Goal: Check status: Check status

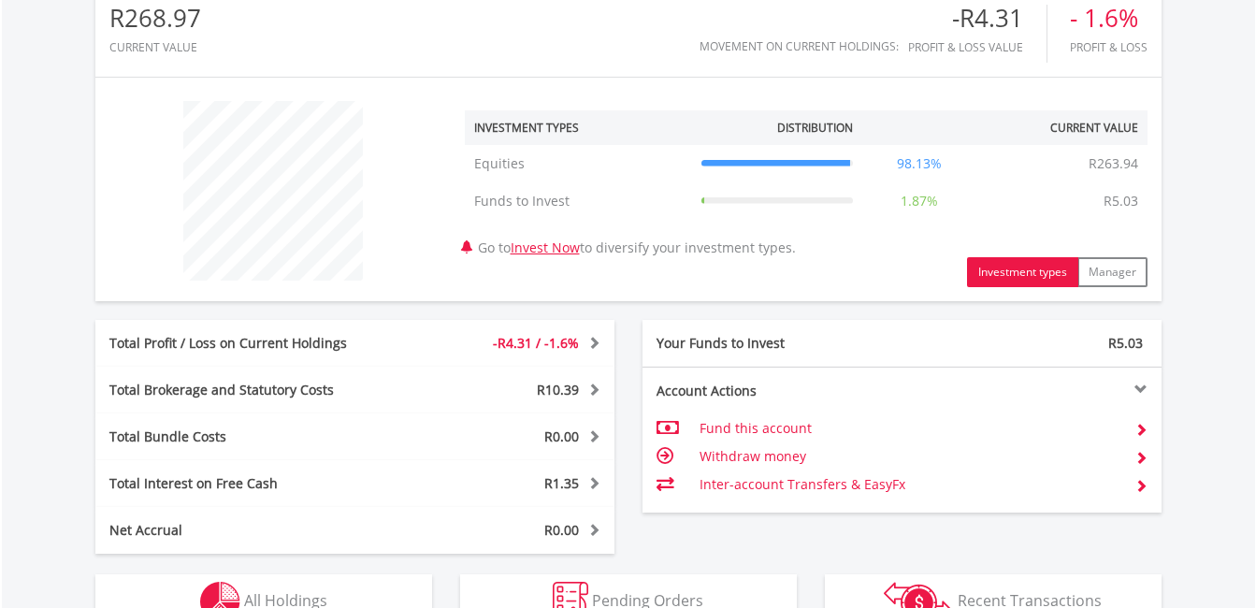
scroll to position [748, 0]
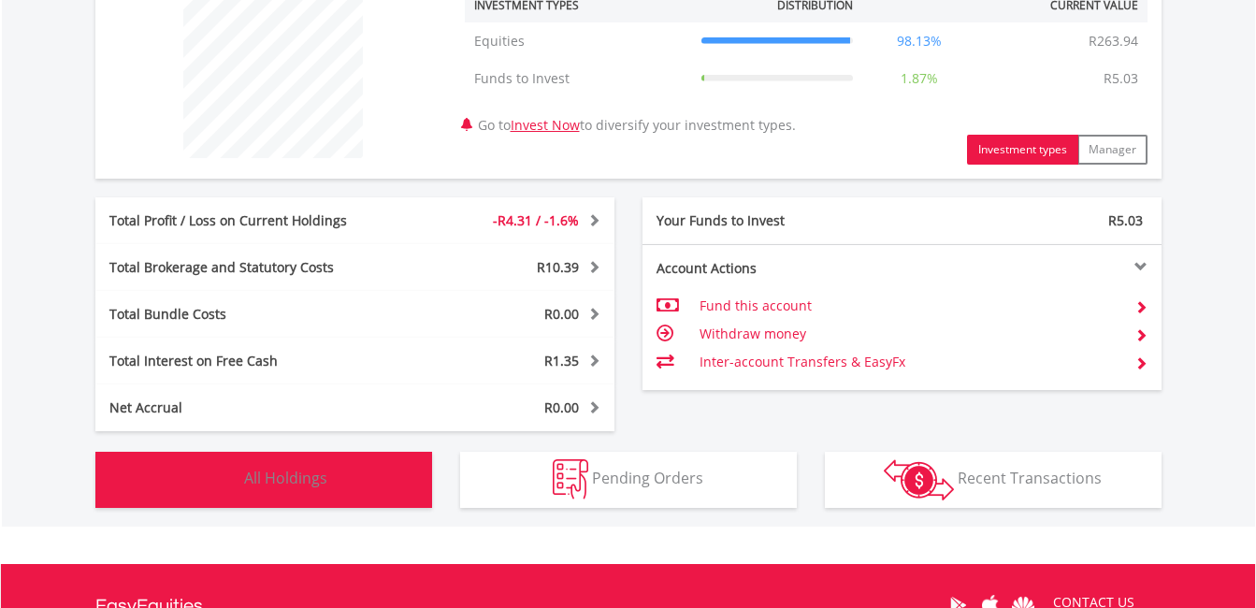
click at [269, 457] on button "Holdings All Holdings" at bounding box center [263, 480] width 337 height 56
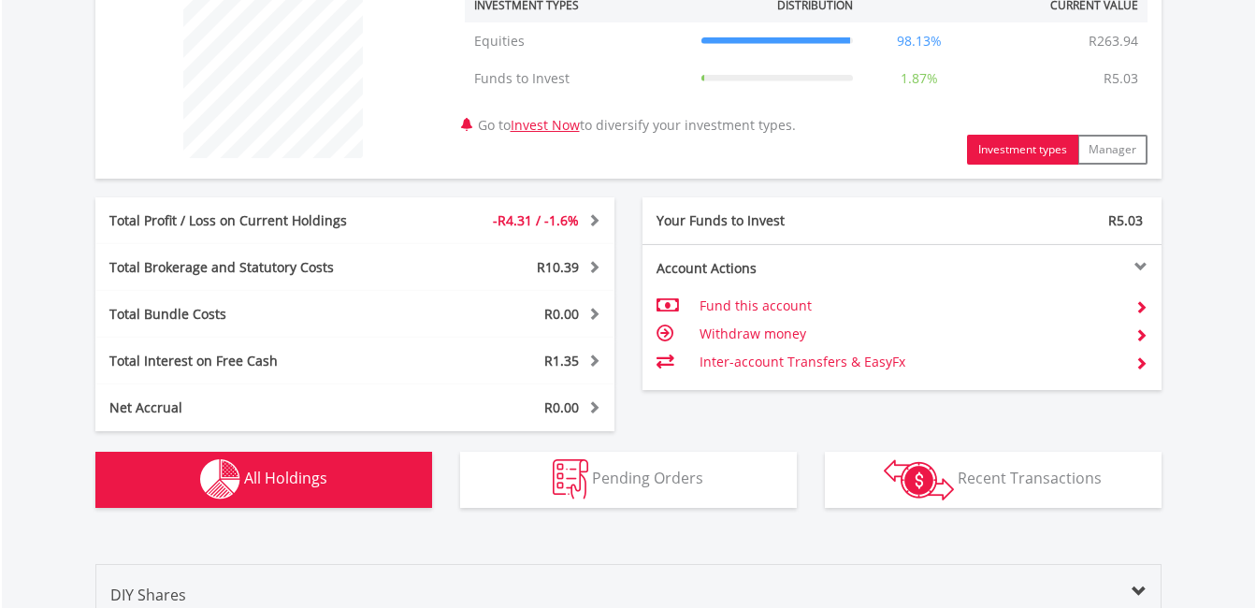
scroll to position [1312, 0]
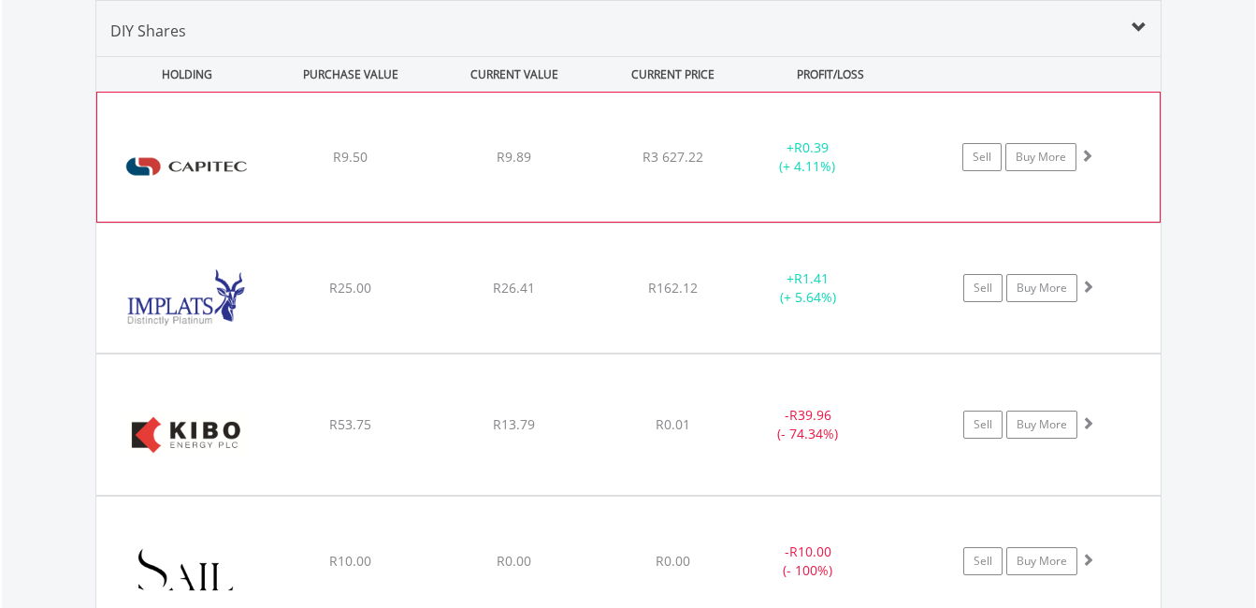
click at [506, 168] on div "﻿ Capitec Bank Holdings Limited R9.50 R9.89 R3 627.22 + R0.39 (+ 4.11%) Sell Bu…" at bounding box center [628, 157] width 1063 height 129
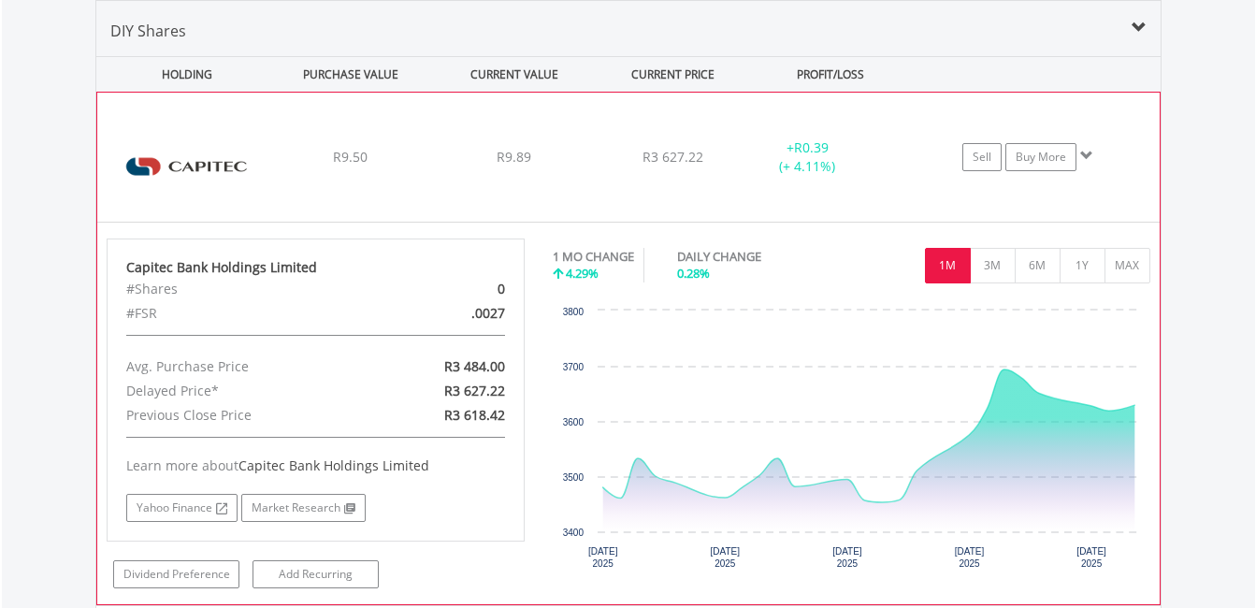
click at [506, 168] on div "﻿ Capitec Bank Holdings Limited R9.50 R9.89 R3 627.22 + R0.39 (+ 4.11%) Sell Bu…" at bounding box center [628, 157] width 1063 height 129
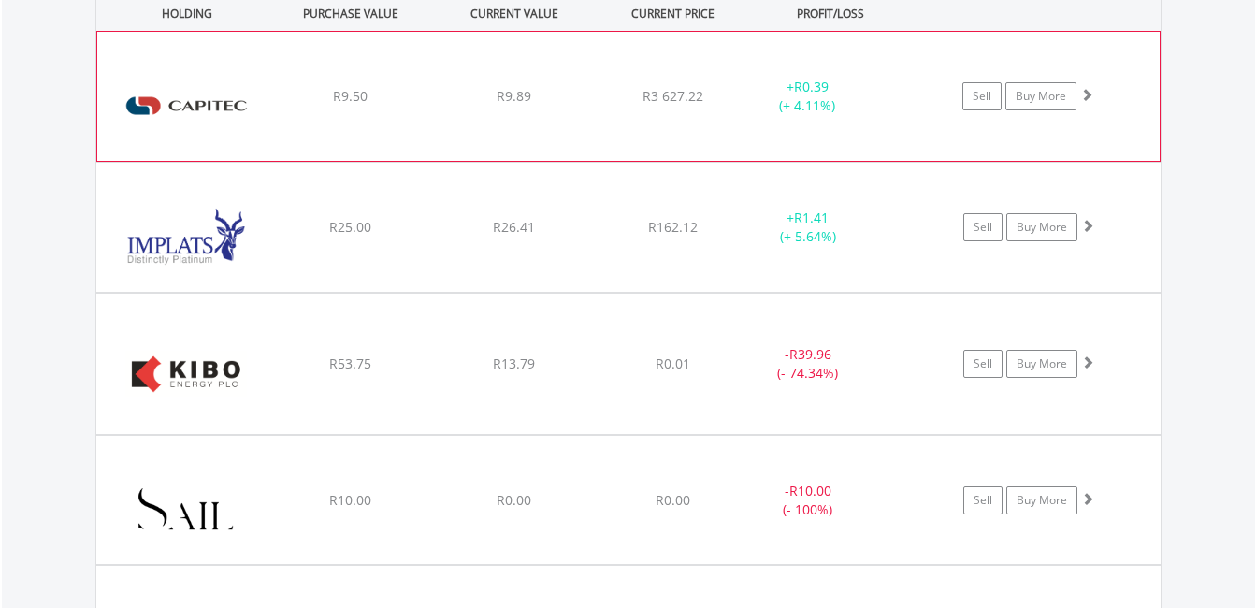
scroll to position [1406, 0]
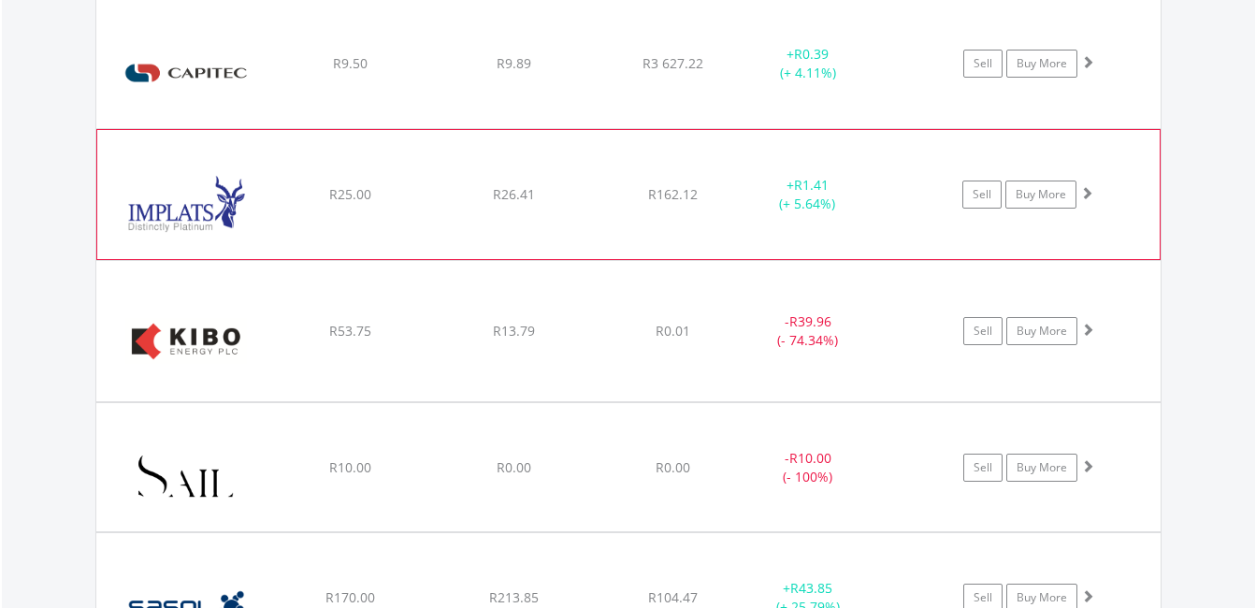
click at [488, 128] on div "﻿ Impala Platinum Hlgs Limited R25.00 R26.41 R162.12 + R1.41 (+ 5.64%) Sell Buy…" at bounding box center [628, 63] width 1065 height 129
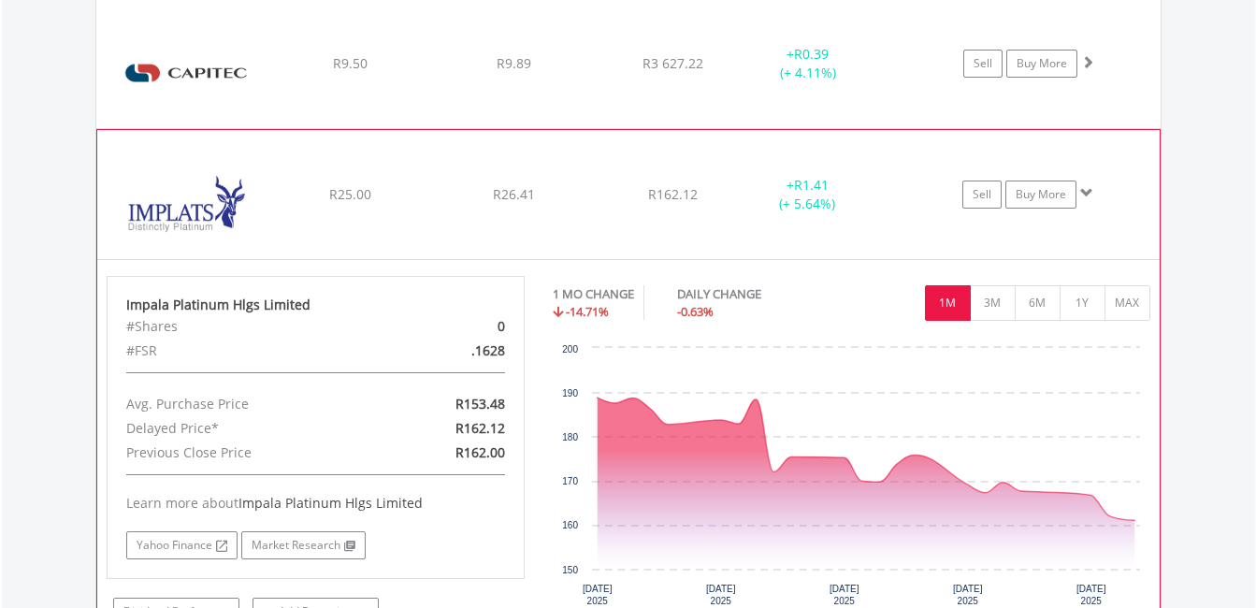
click at [488, 128] on div "﻿ Impala Platinum Hlgs Limited R25.00 R26.41 R162.12 + R1.41 (+ 5.64%) Sell Buy…" at bounding box center [628, 63] width 1065 height 129
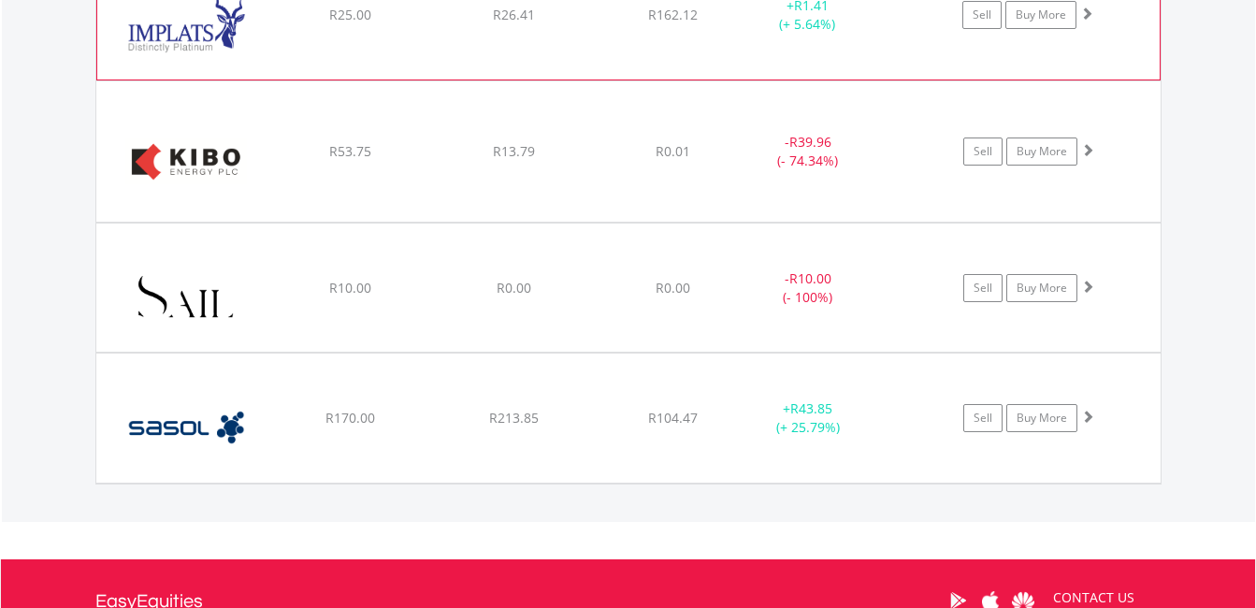
scroll to position [1593, 0]
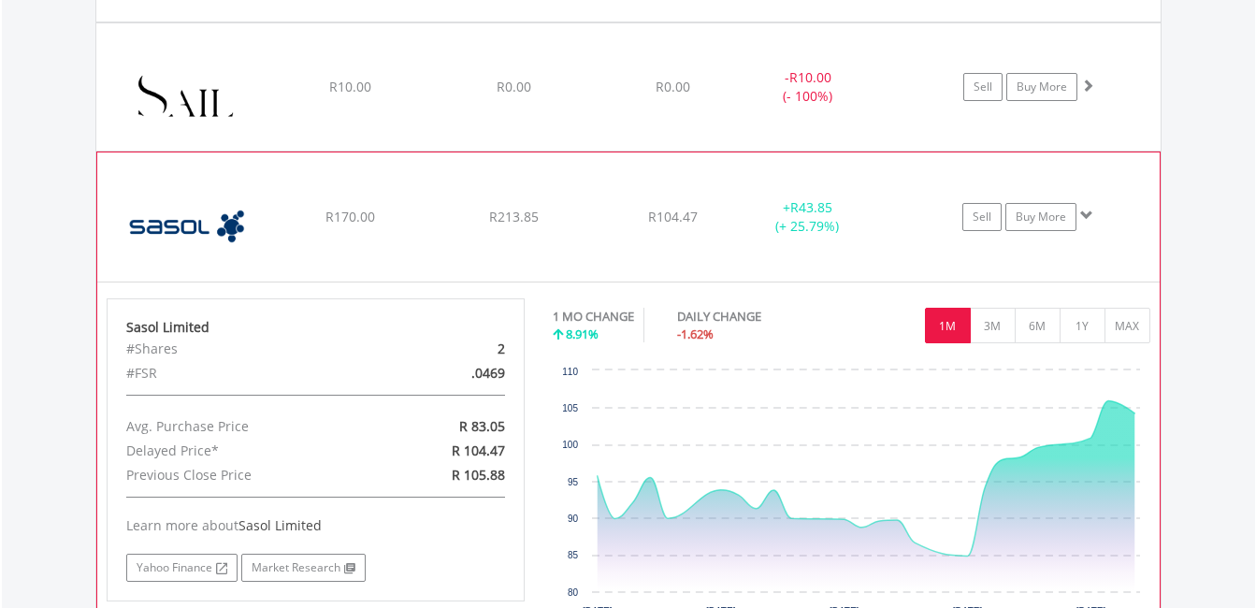
scroll to position [1874, 0]
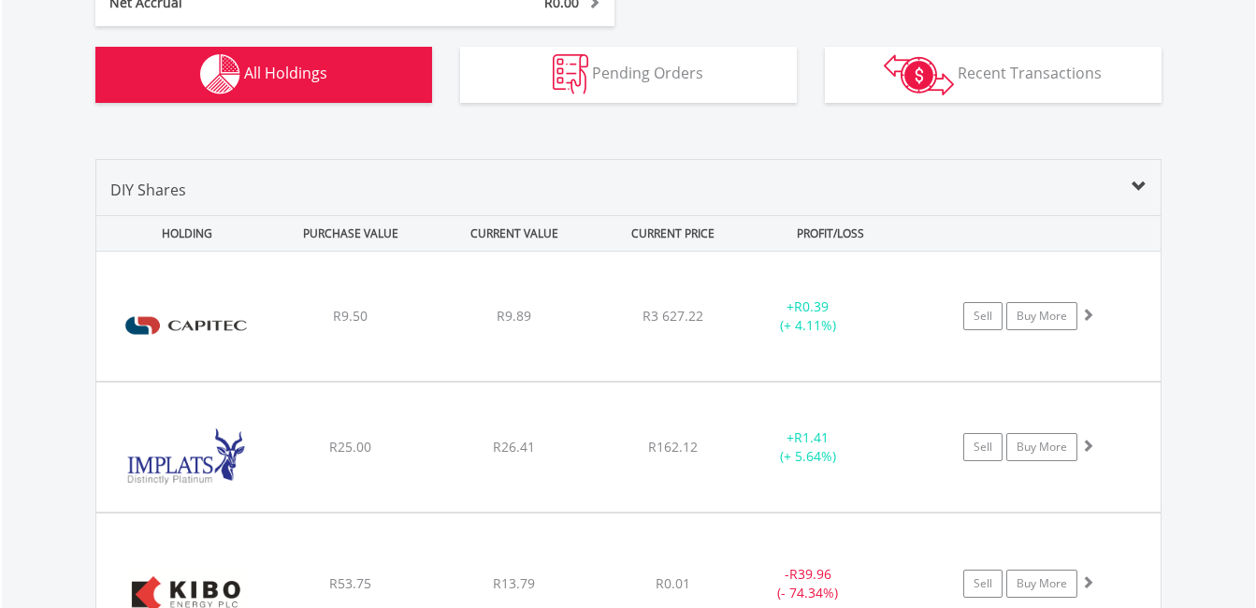
scroll to position [1152, 0]
